Goal: Information Seeking & Learning: Learn about a topic

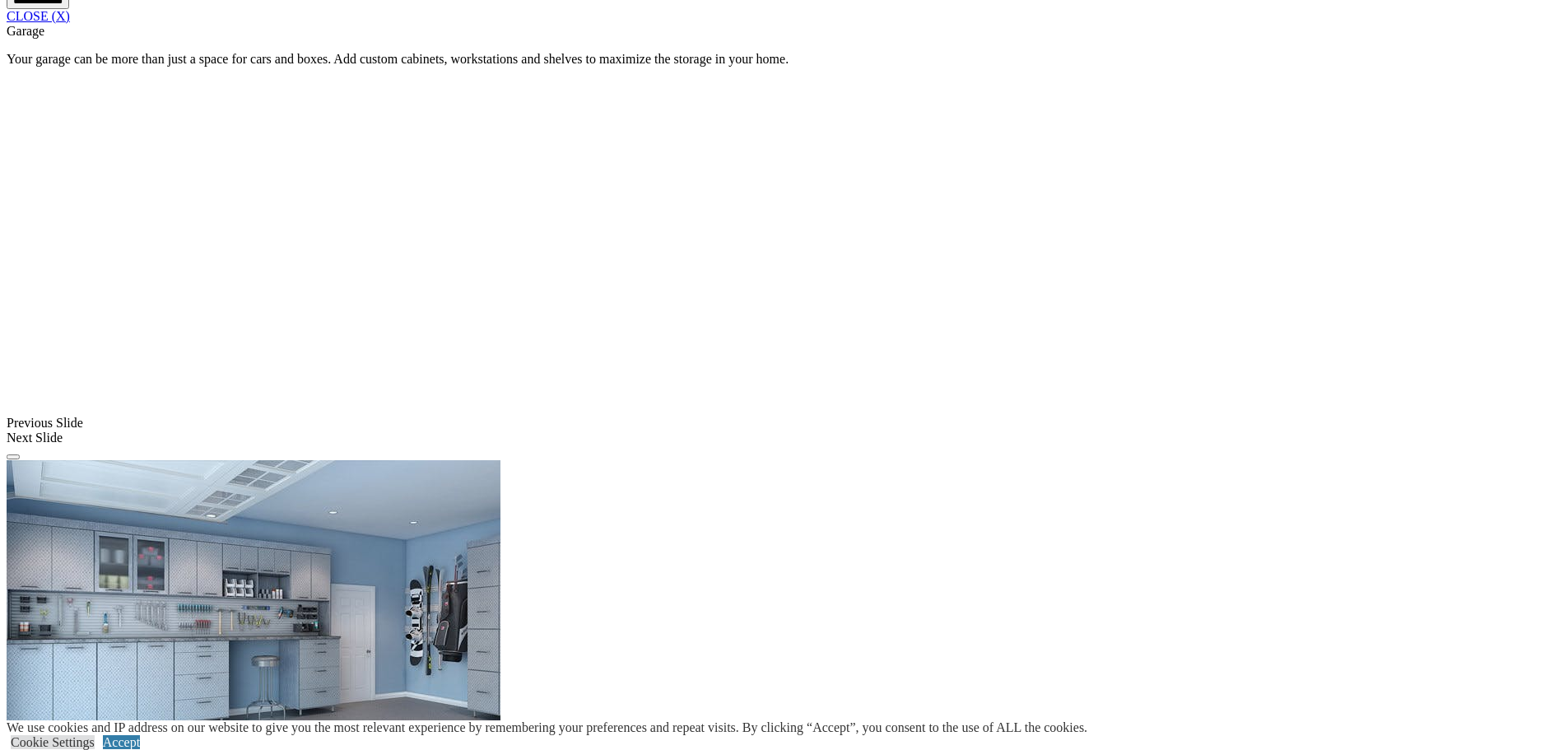
scroll to position [1357, 0]
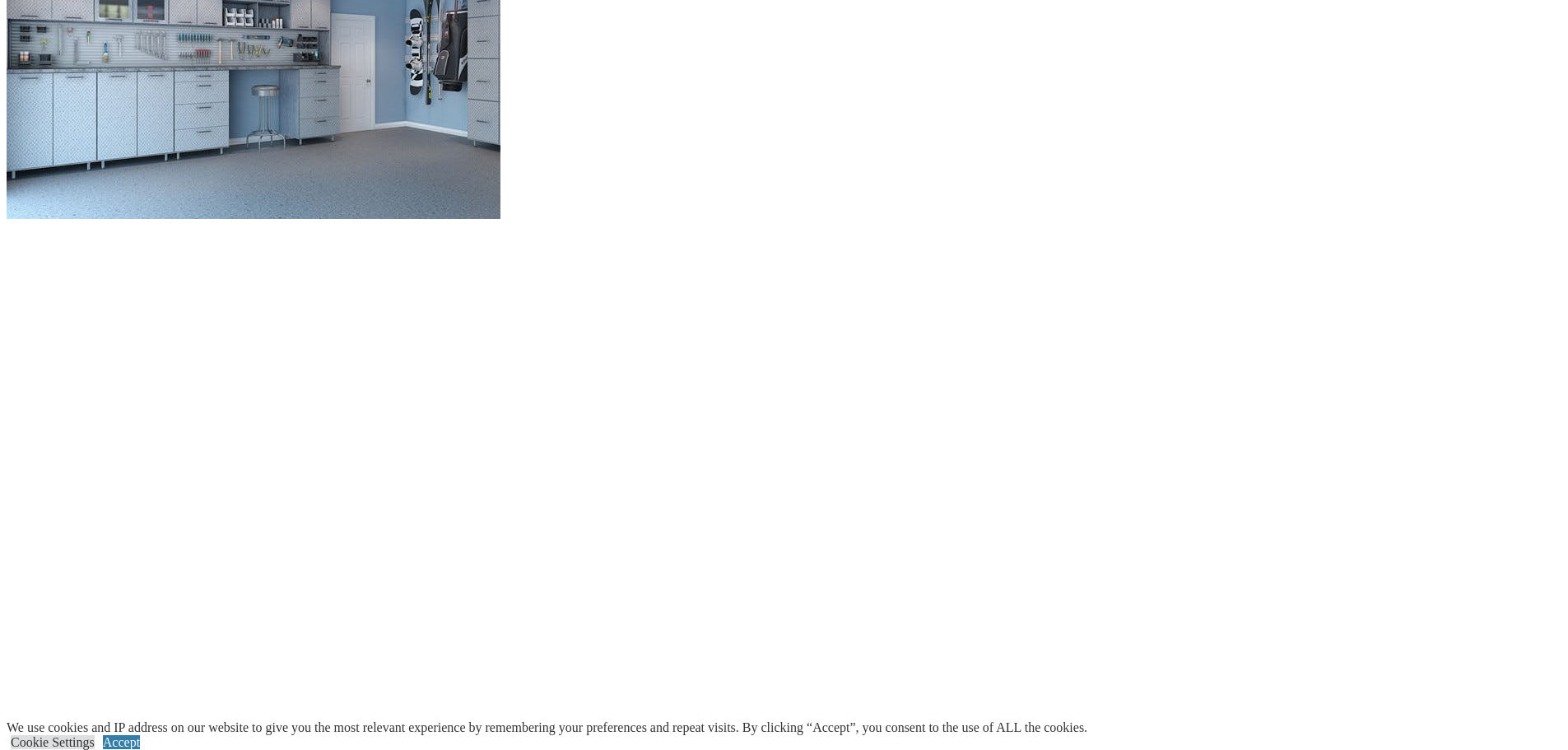
scroll to position [1933, 0]
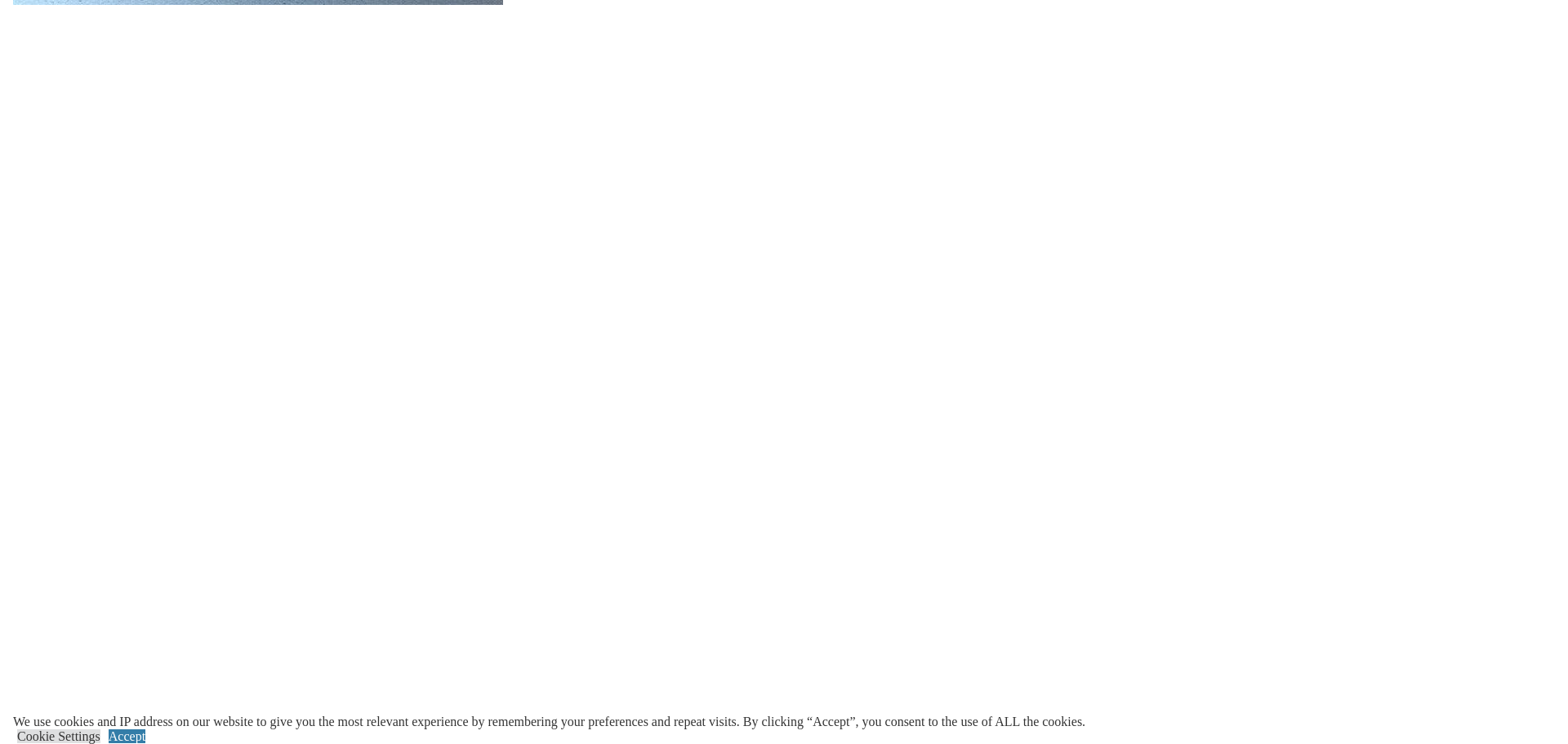
scroll to position [2163, 0]
